Goal: Information Seeking & Learning: Understand process/instructions

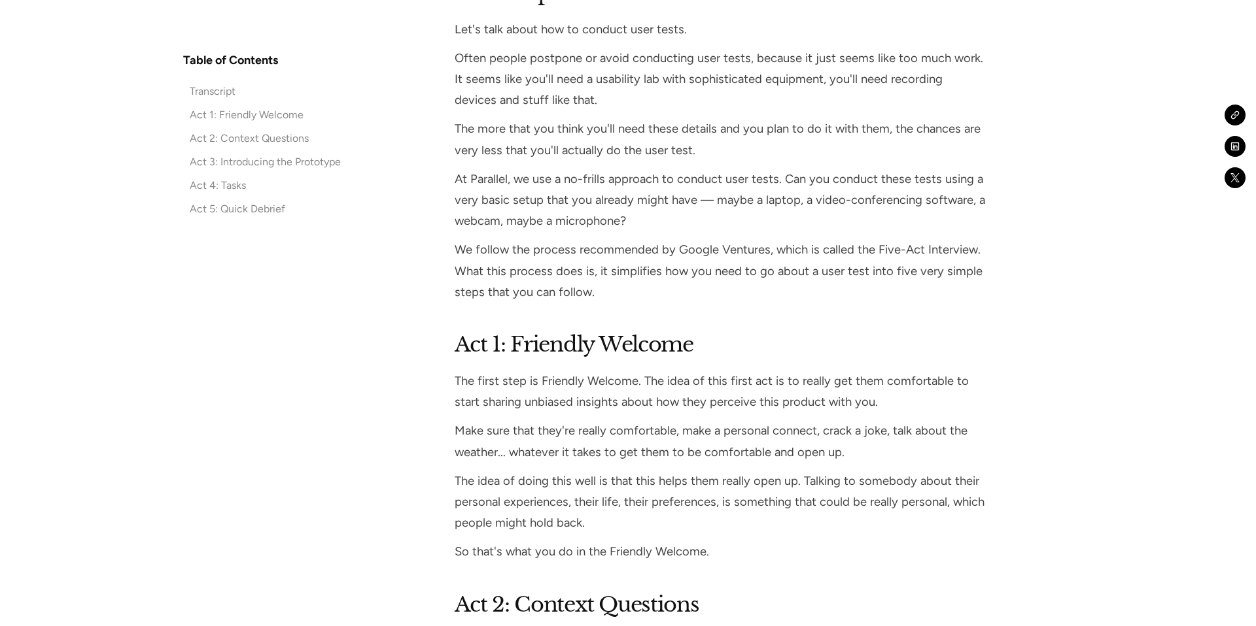
scroll to position [1469, 0]
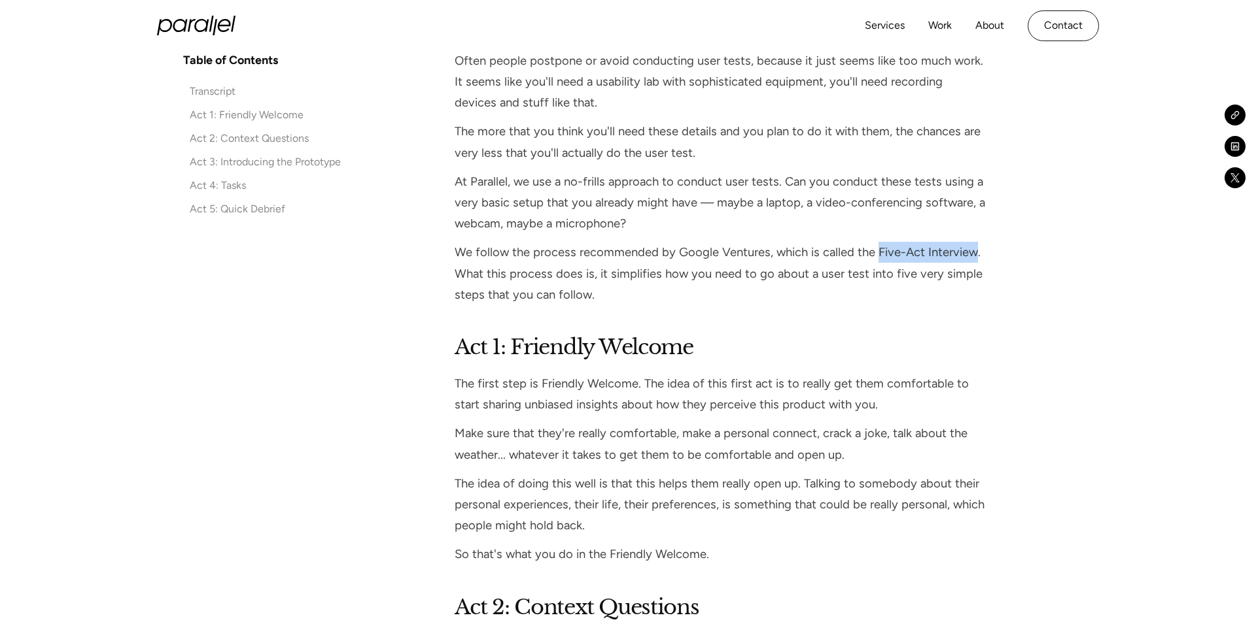
drag, startPoint x: 875, startPoint y: 252, endPoint x: 969, endPoint y: 247, distance: 94.3
click at [969, 247] on p "We follow the process recommended by Google Ventures, which is called the Five-…" at bounding box center [720, 273] width 532 height 63
copy p "Five-Act Interview"
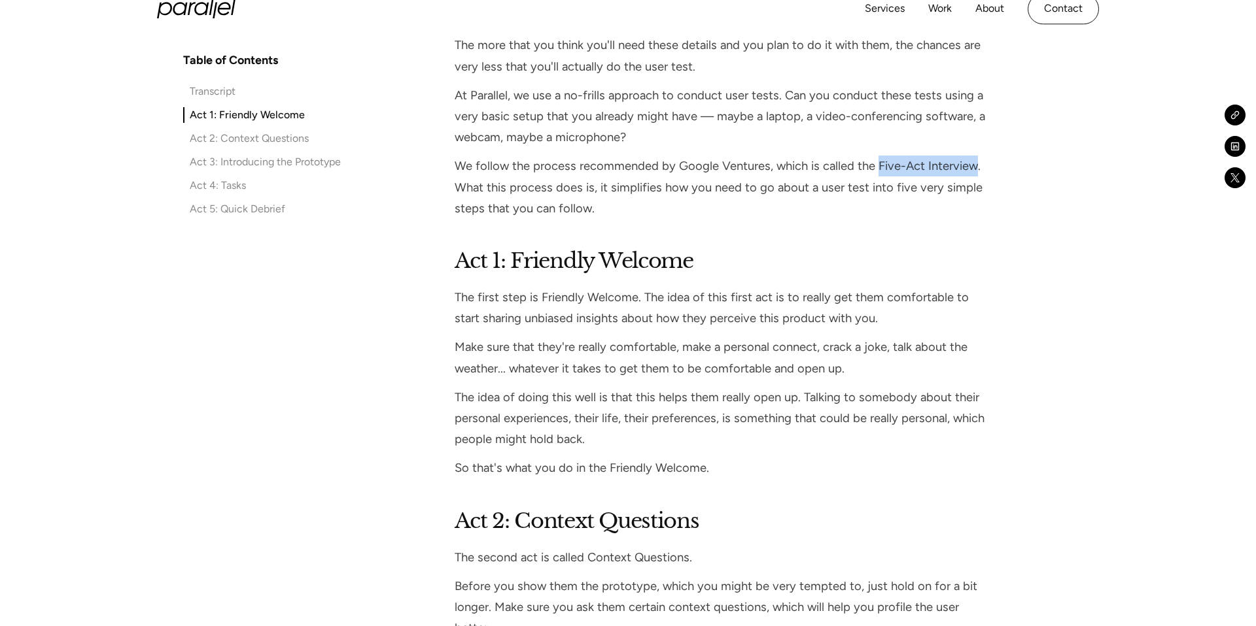
scroll to position [1560, 0]
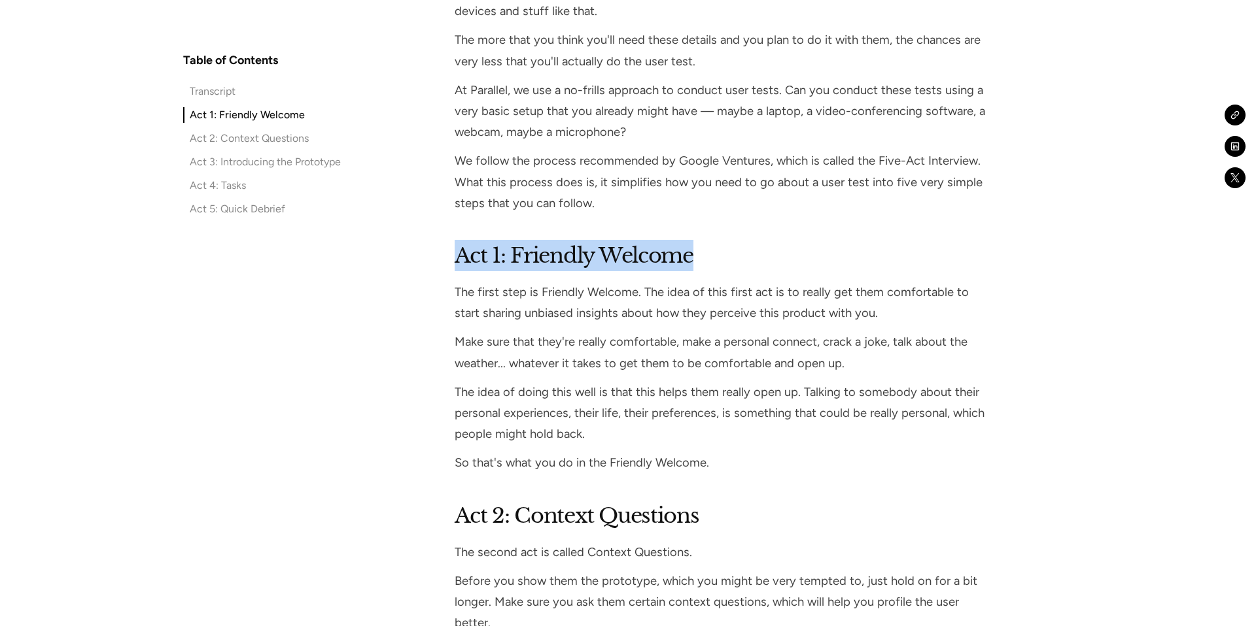
drag, startPoint x: 458, startPoint y: 260, endPoint x: 737, endPoint y: 254, distance: 278.6
click at [737, 255] on h2 "Act 1: Friendly Welcome" at bounding box center [720, 255] width 532 height 31
copy h2 "Act 1: Friendly Welcome"
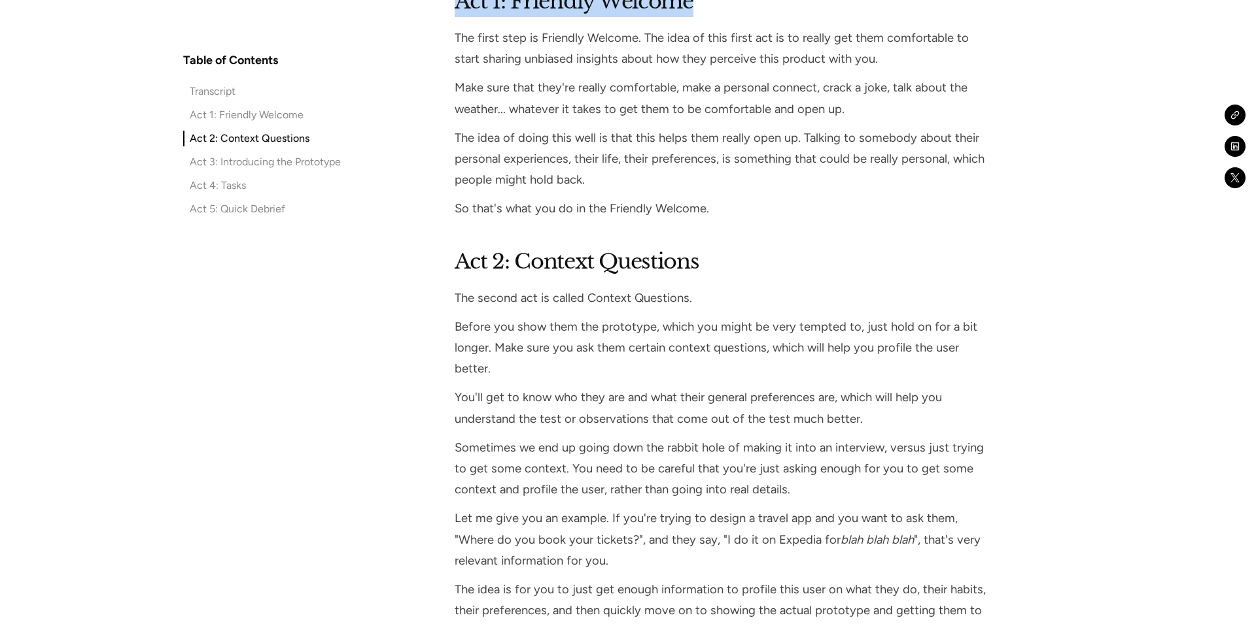
scroll to position [1845, 0]
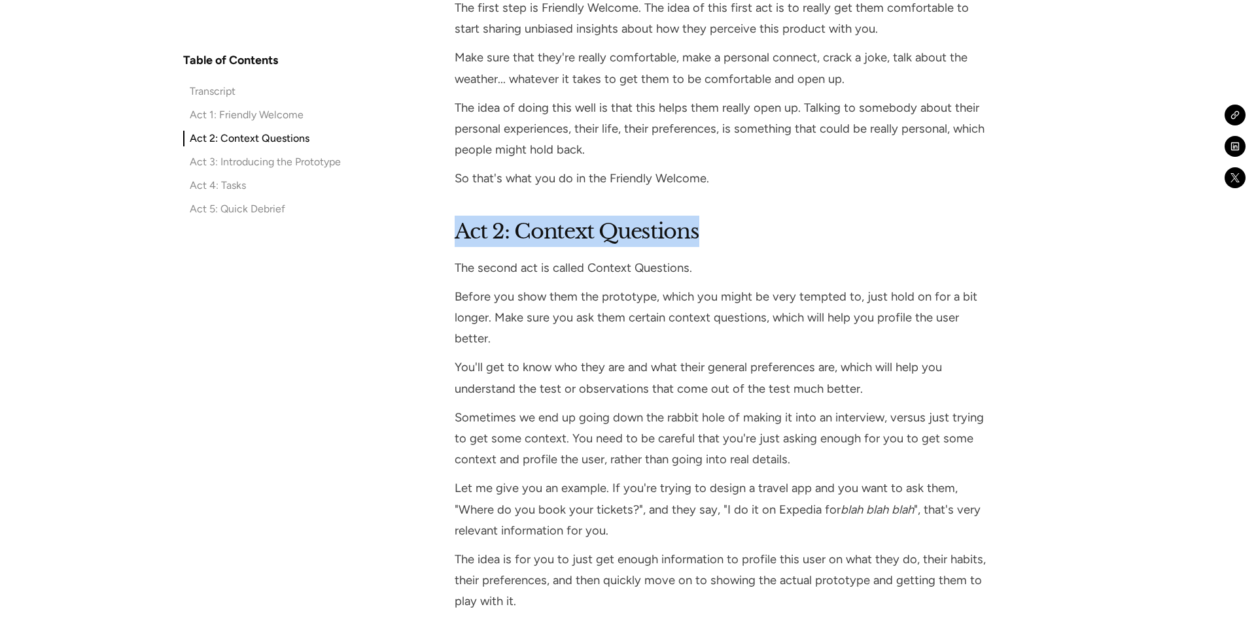
drag, startPoint x: 456, startPoint y: 235, endPoint x: 704, endPoint y: 228, distance: 247.9
click at [704, 228] on h2 "Act 2: Context Questions" at bounding box center [720, 231] width 532 height 31
copy h2 "Act 2: Context Questions"
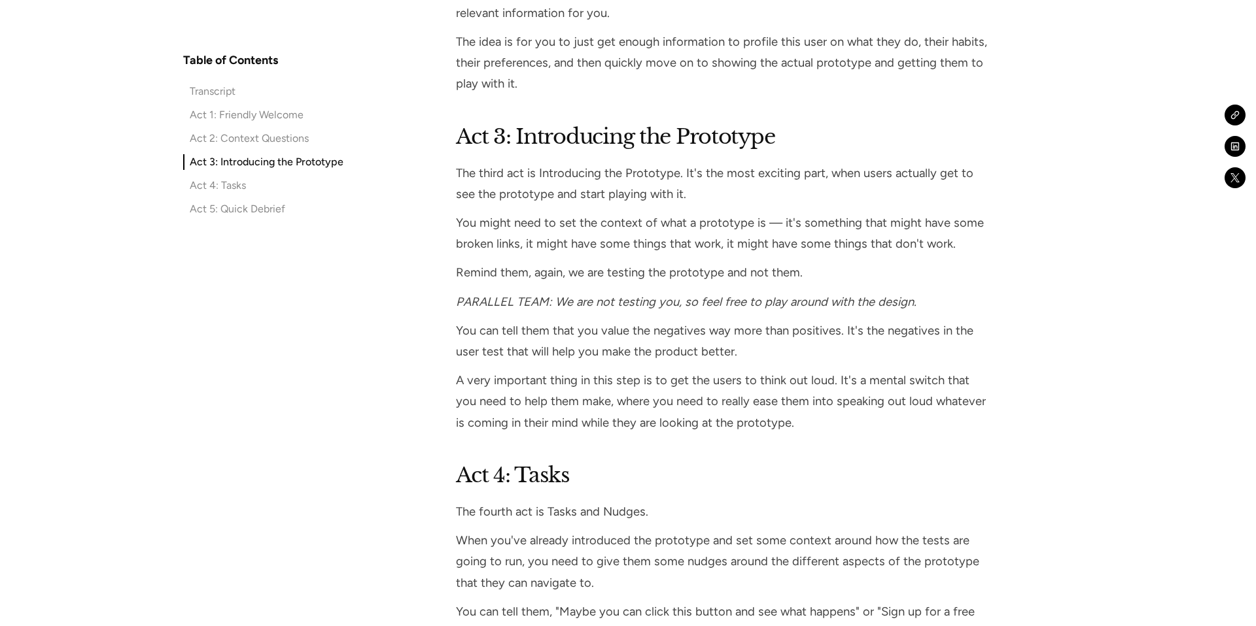
scroll to position [2365, 0]
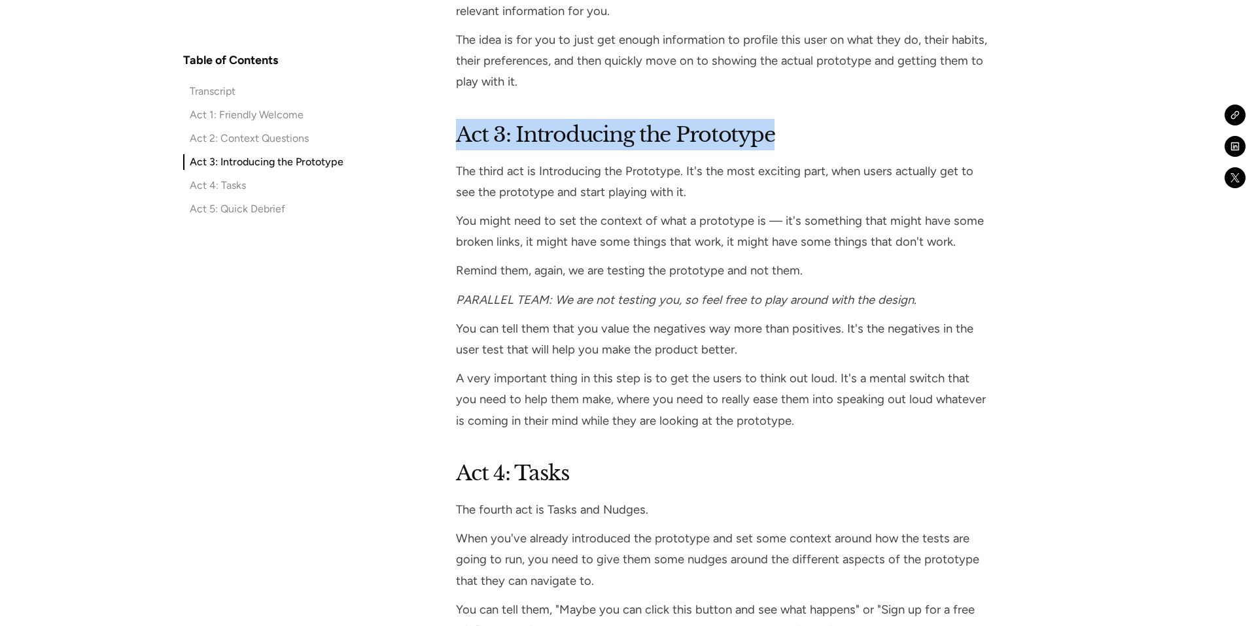
drag, startPoint x: 460, startPoint y: 135, endPoint x: 795, endPoint y: 128, distance: 334.9
click at [795, 128] on h2 "Act 3: Introducing the Prototype" at bounding box center [722, 134] width 532 height 31
copy h2 "Act 3: Introducing the Prototype"
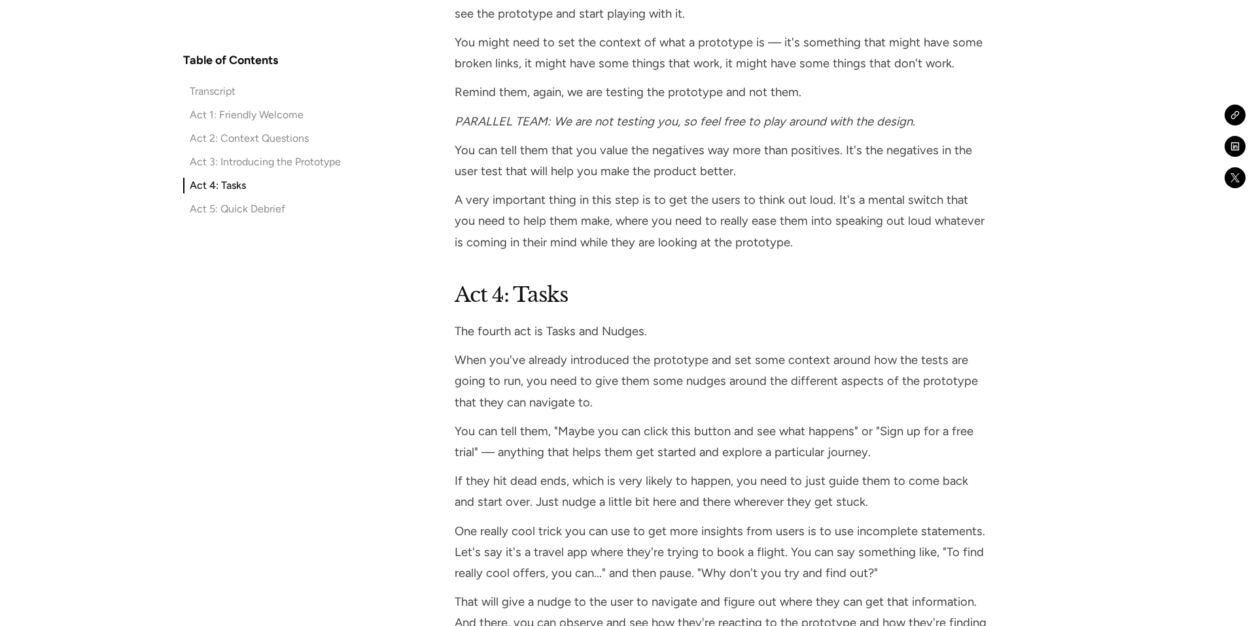
scroll to position [2587, 0]
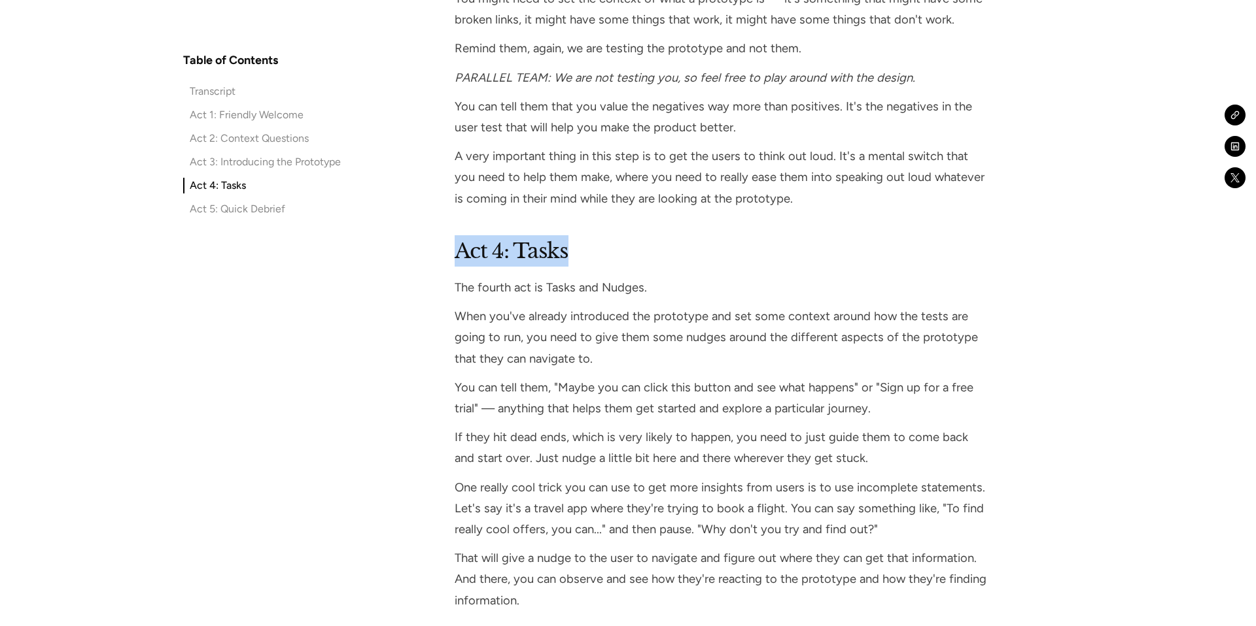
drag, startPoint x: 457, startPoint y: 250, endPoint x: 563, endPoint y: 251, distance: 105.9
click at [564, 251] on h2 "Act 4: Tasks" at bounding box center [720, 250] width 532 height 31
copy h2 "Act 4: Tasks"
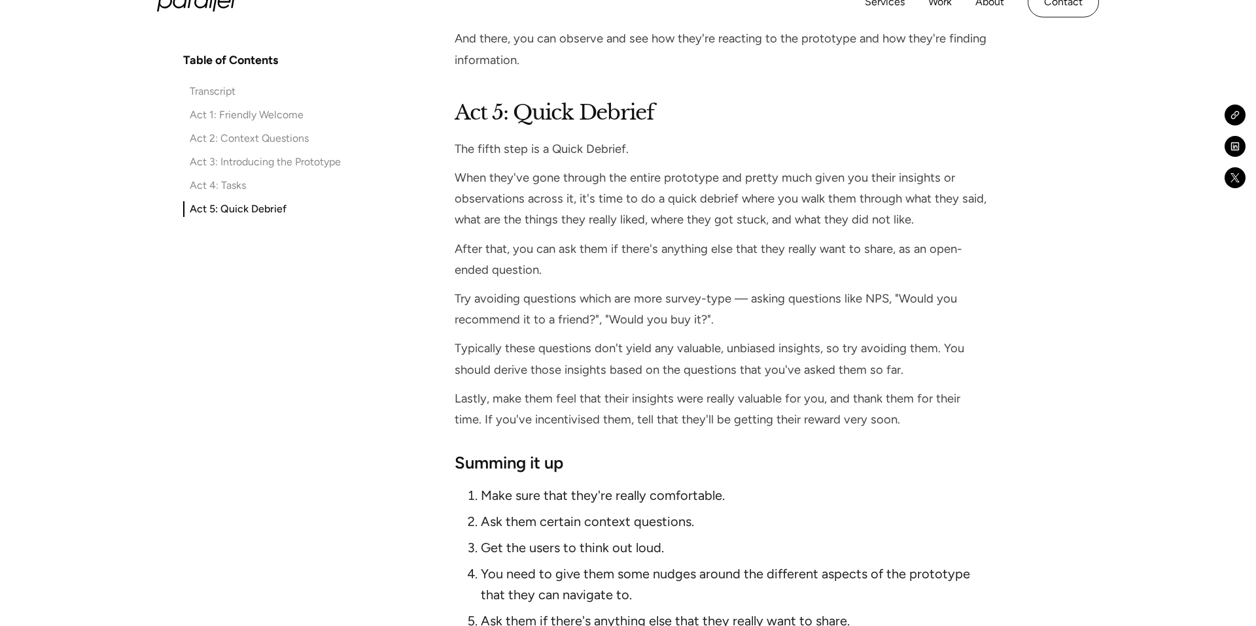
scroll to position [3123, 0]
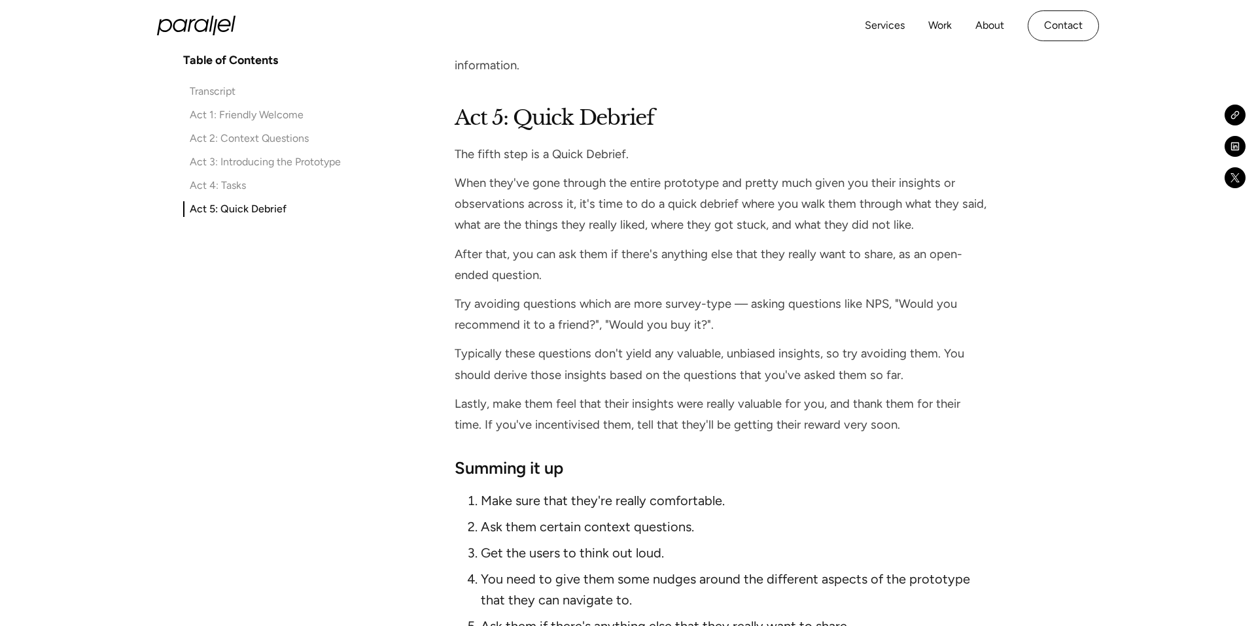
click at [462, 120] on h2 "Act 5: Quick Debrief" at bounding box center [720, 117] width 532 height 31
drag, startPoint x: 458, startPoint y: 118, endPoint x: 653, endPoint y: 105, distance: 195.9
click at [653, 105] on h2 "Act 5: Quick Debrief" at bounding box center [720, 117] width 532 height 31
copy h2 "Act 5: Quick Debrief"
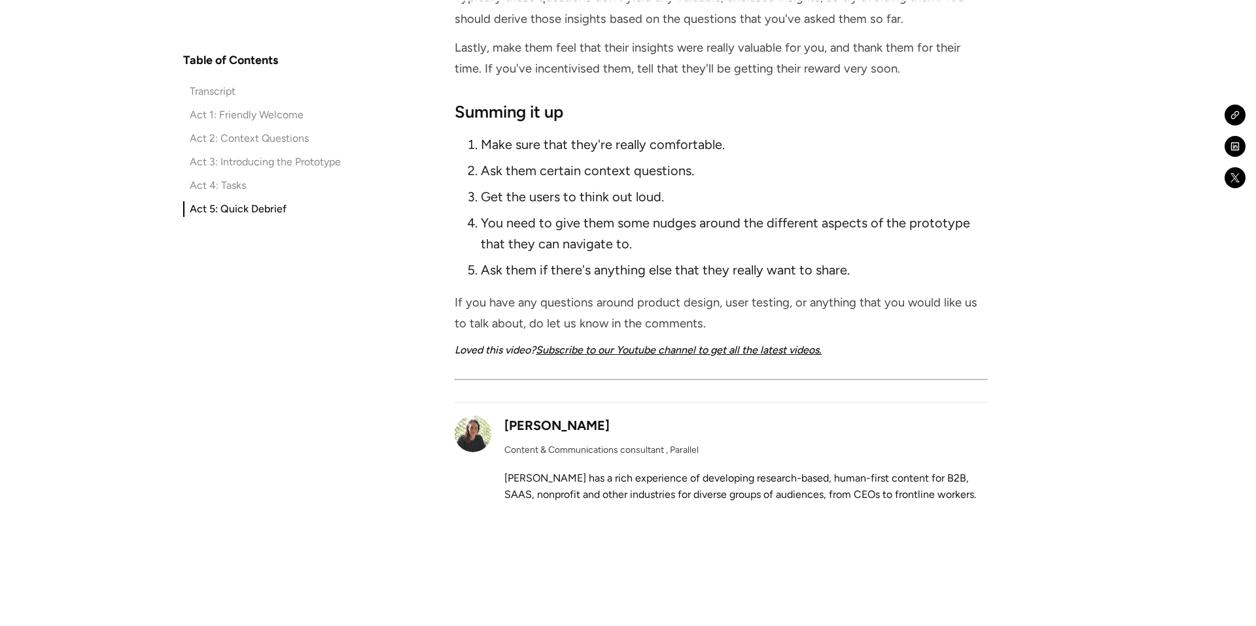
scroll to position [3480, 0]
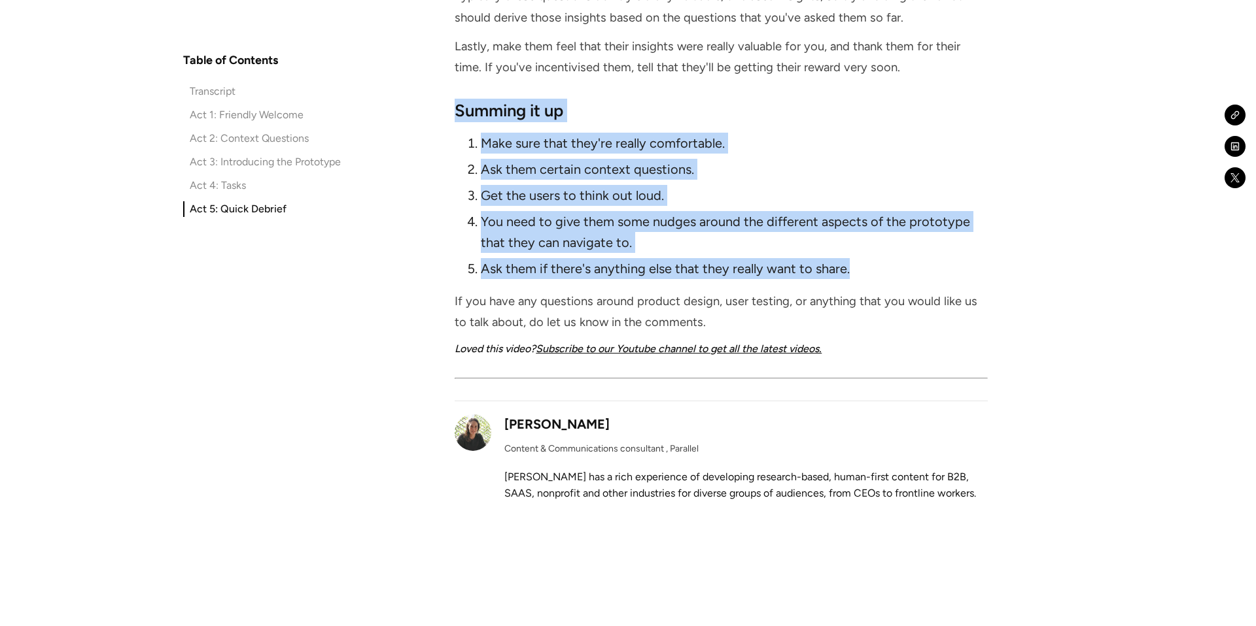
drag, startPoint x: 457, startPoint y: 111, endPoint x: 849, endPoint y: 262, distance: 419.8
click at [849, 262] on div "Summing it up Make sure that they're really comfortable. Ask them certain conte…" at bounding box center [720, 249] width 532 height 301
copy div "Summing it up Make sure that they're really comfortable. Ask them certain conte…"
